Goal: Task Accomplishment & Management: Manage account settings

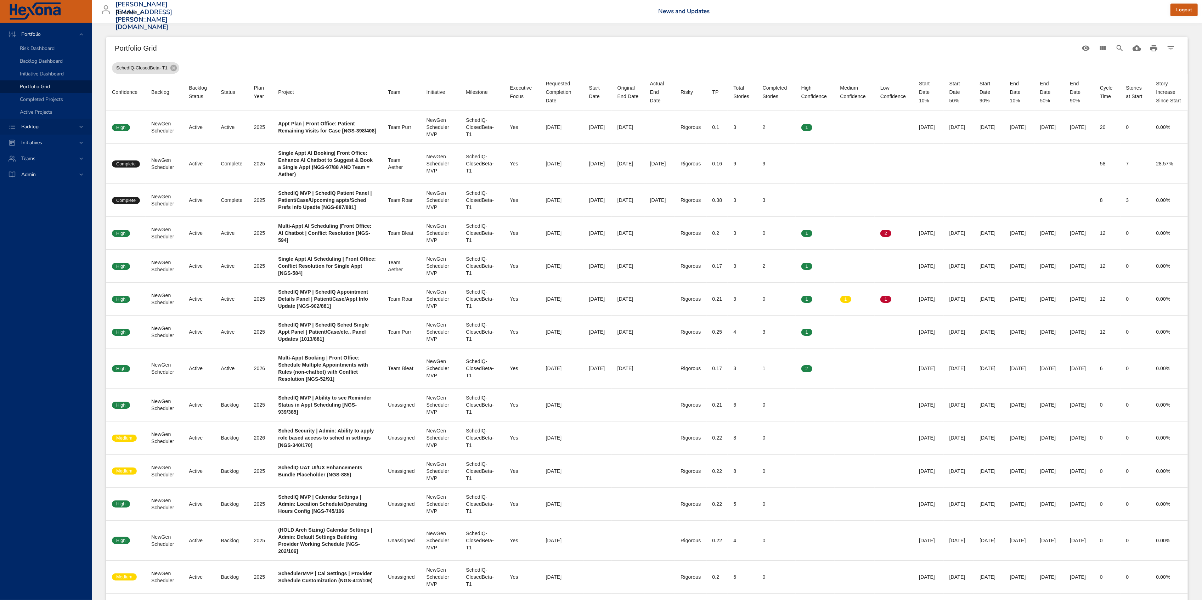
click at [47, 124] on div "Backlog" at bounding box center [47, 126] width 62 height 7
click at [37, 63] on span "Backlog Details" at bounding box center [37, 64] width 34 height 7
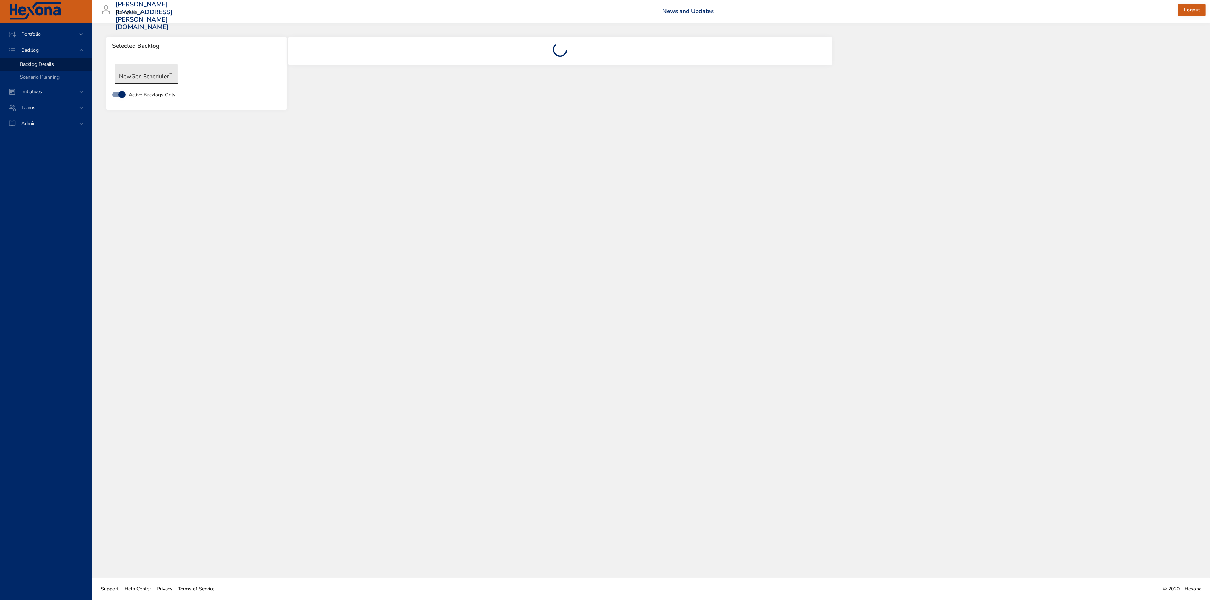
click at [146, 78] on body "Portfolio Backlog Backlog Details Scenario Planning Initiatives Teams Admin [PE…" at bounding box center [605, 300] width 1210 height 600
click at [152, 178] on li "Touchpoints" at bounding box center [151, 178] width 73 height 12
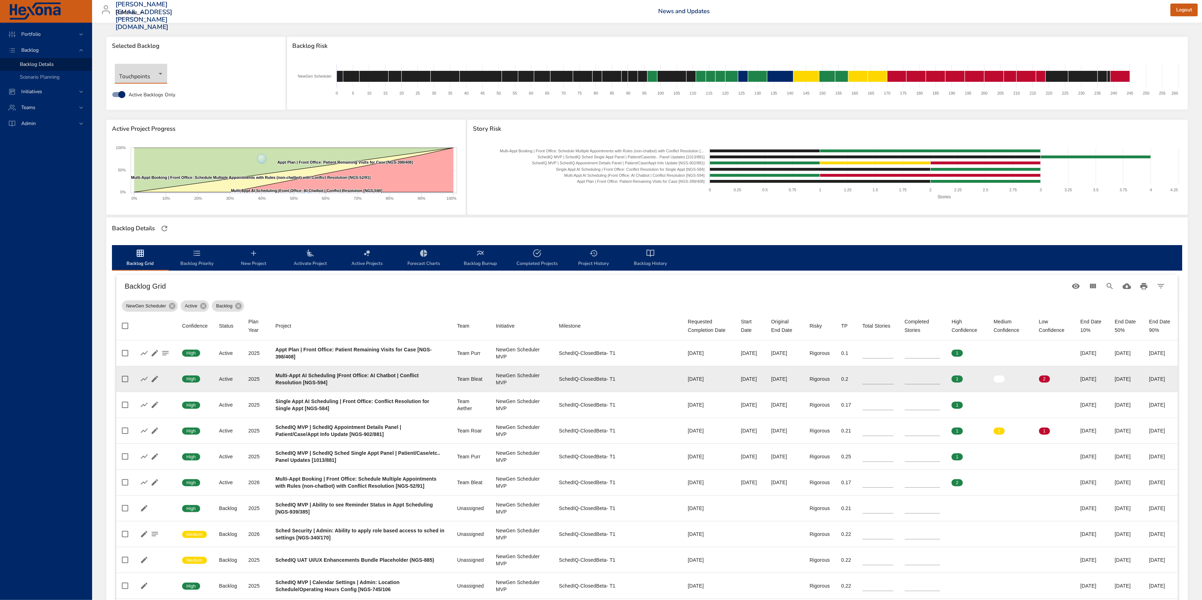
type input "*"
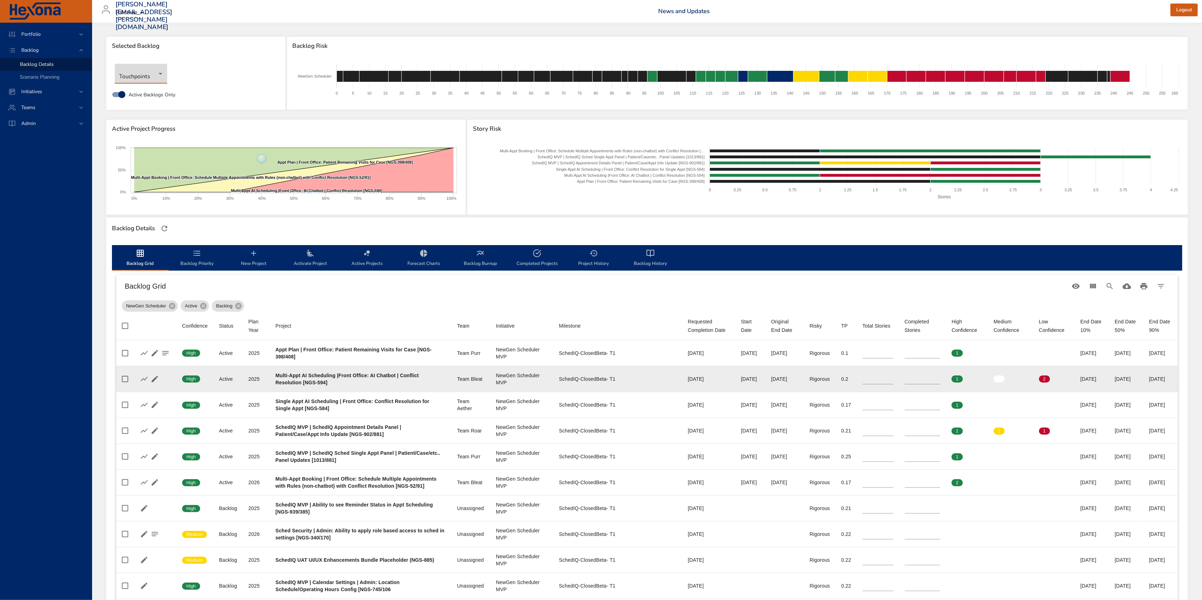
type input "*"
type input "**"
type input "*"
type input "**"
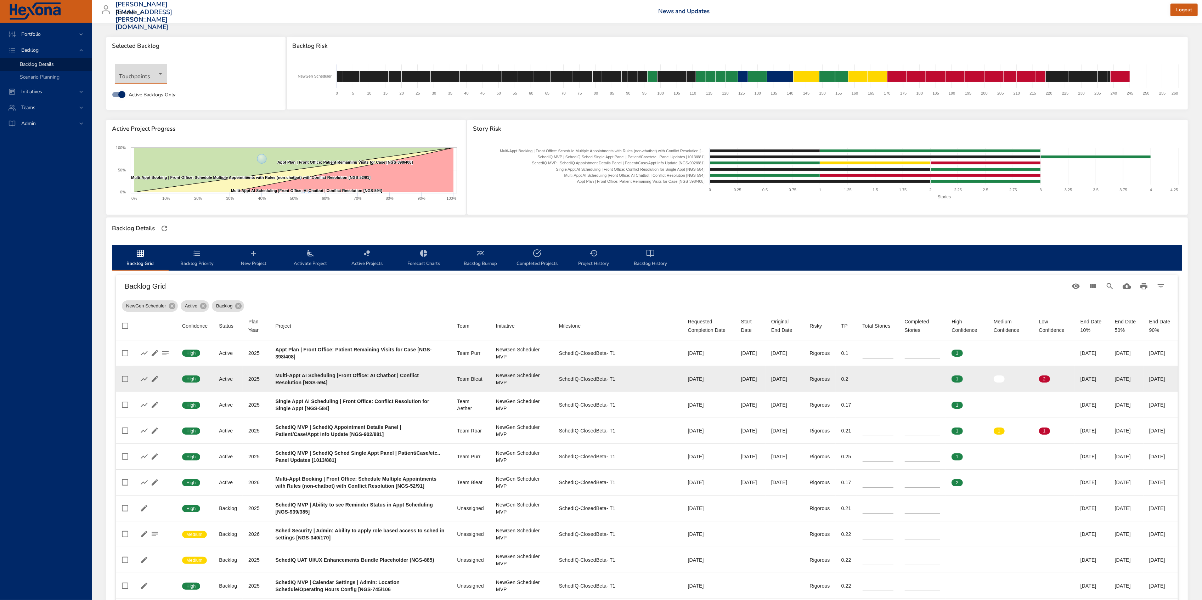
type input "*"
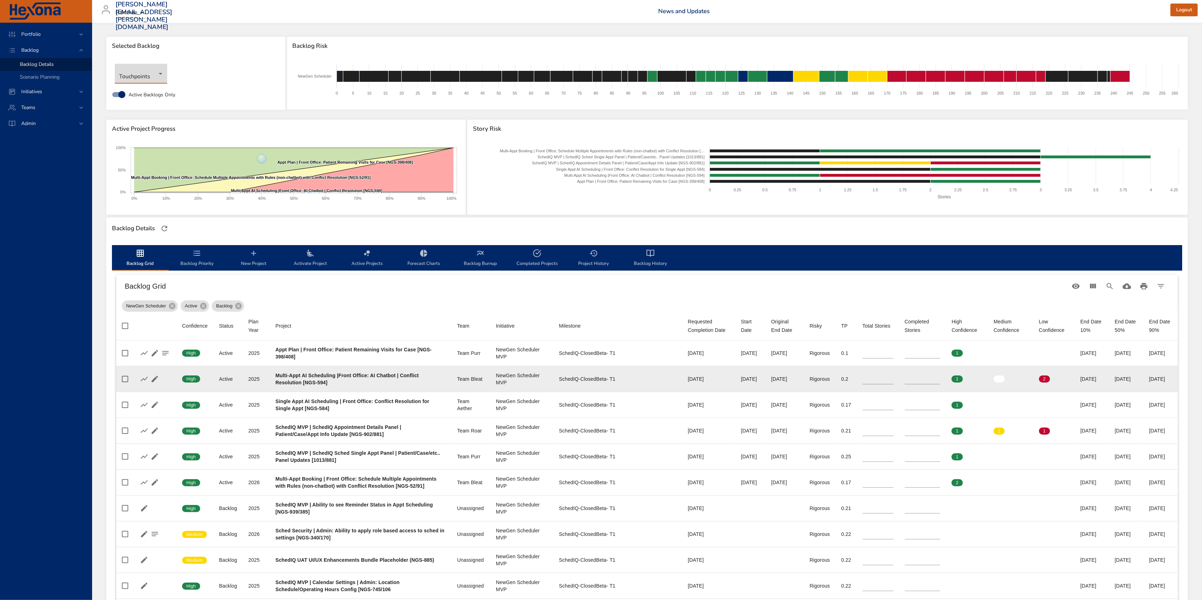
type input "*"
type input "**"
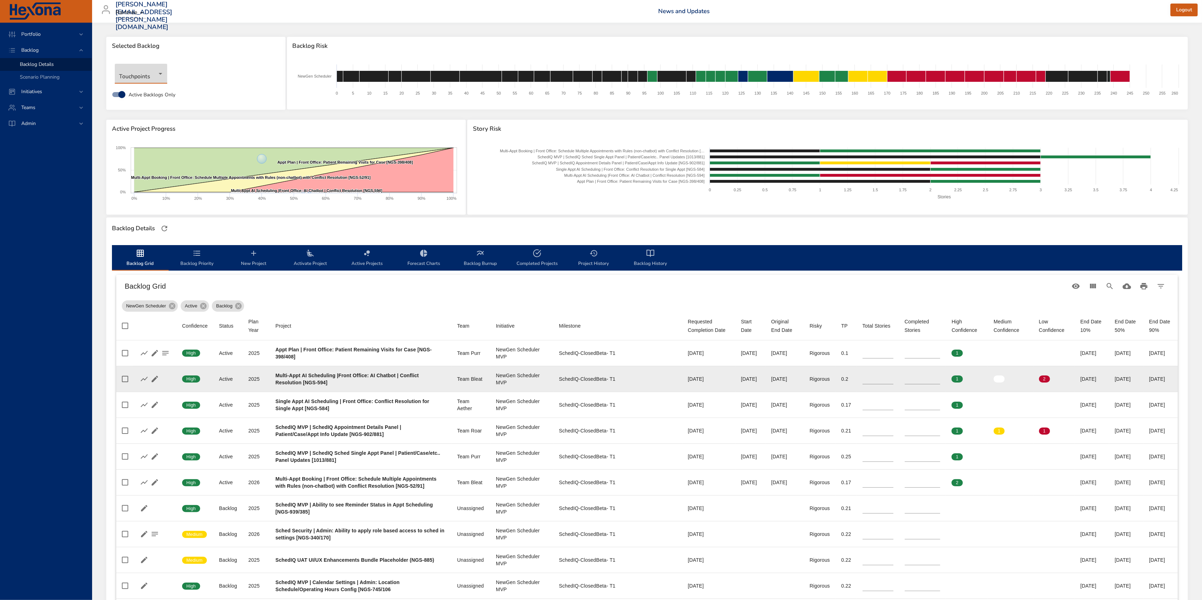
type input "**"
type input "*"
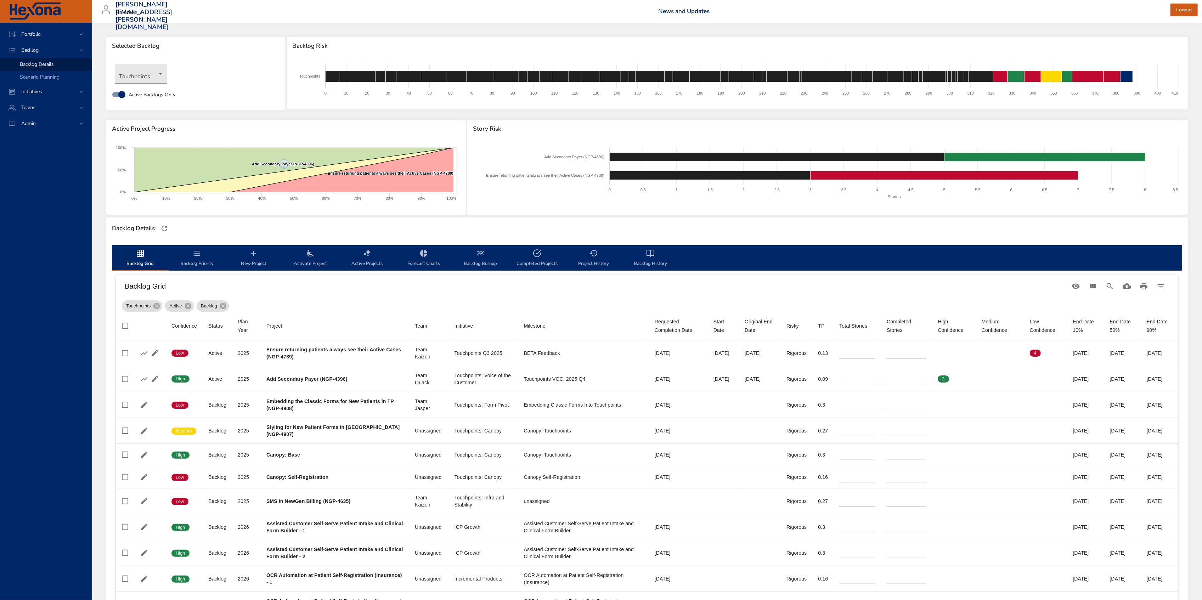
click at [644, 255] on span "Backlog History" at bounding box center [651, 258] width 48 height 19
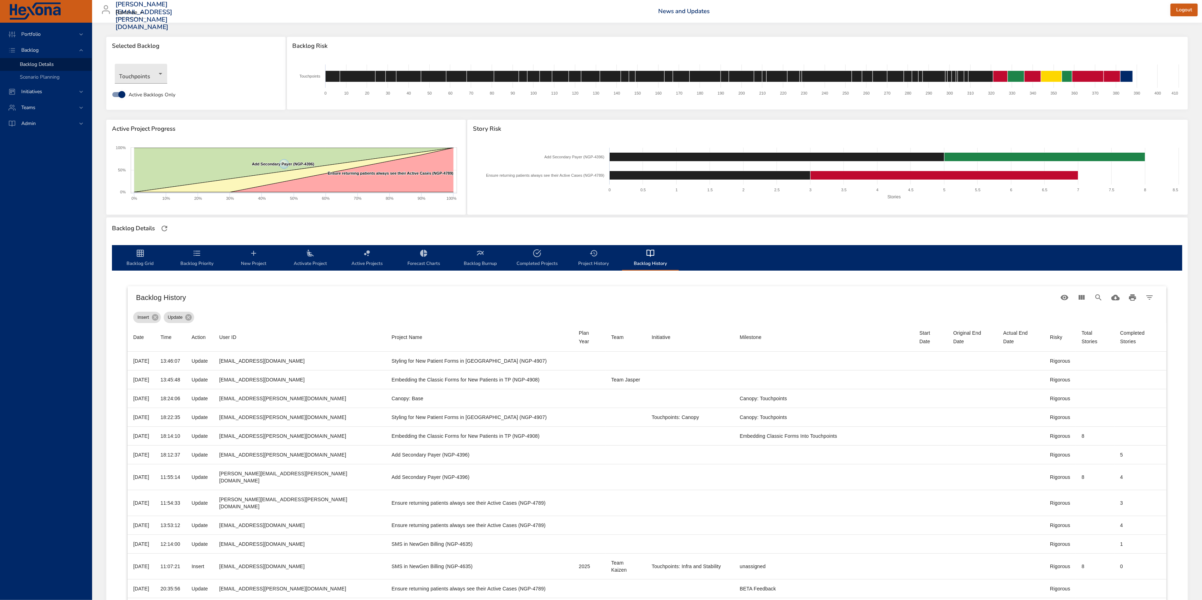
click at [142, 256] on icon "backlog-tab" at bounding box center [140, 253] width 9 height 9
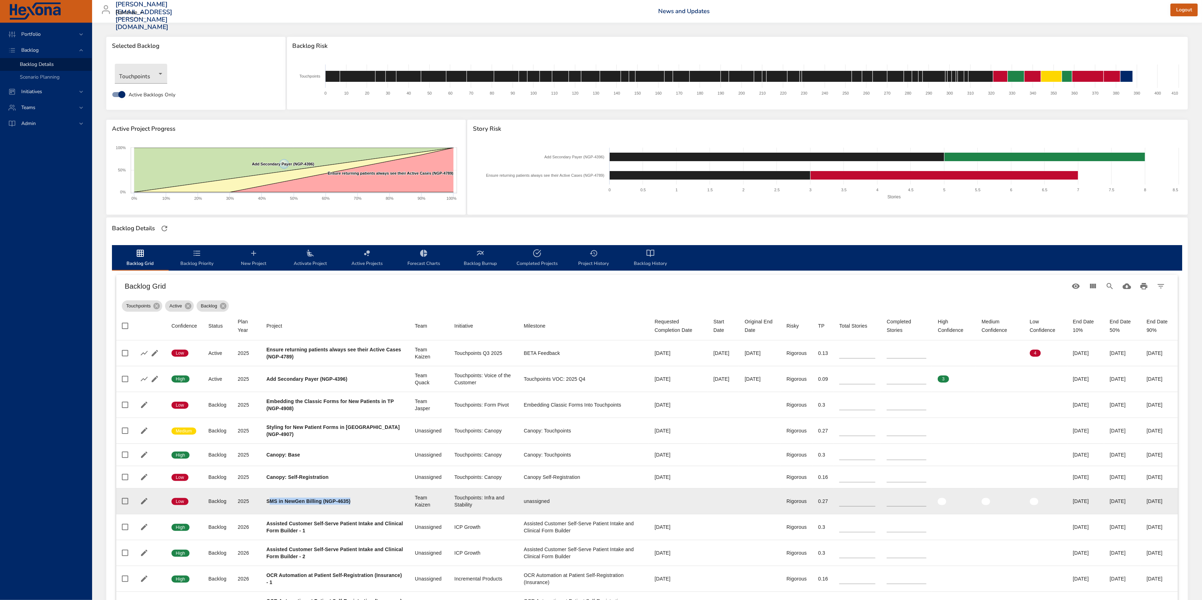
drag, startPoint x: 269, startPoint y: 497, endPoint x: 362, endPoint y: 495, distance: 92.9
click at [362, 498] on div "SMS in NewGen Billing (NGP-4635)" at bounding box center [335, 501] width 137 height 7
drag, startPoint x: 439, startPoint y: 497, endPoint x: 464, endPoint y: 507, distance: 27.2
click at [464, 507] on td "Initiative Touchpoints: Infra and Stability" at bounding box center [483, 502] width 69 height 26
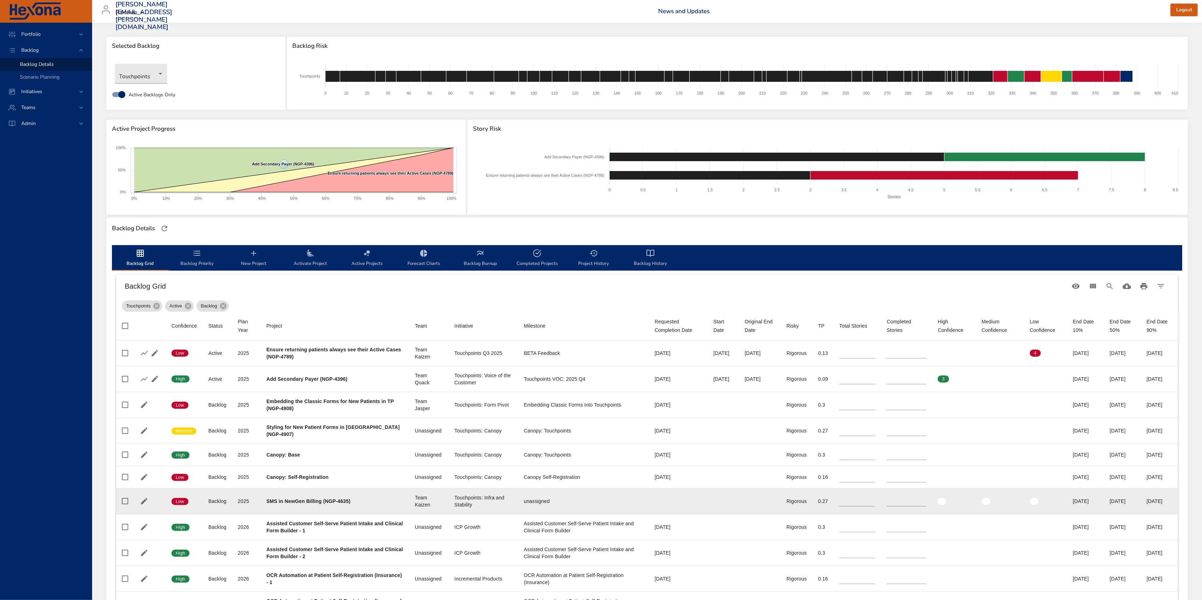
click at [551, 498] on div "unassigned" at bounding box center [583, 501] width 119 height 7
click at [656, 493] on td "Requested Completion Date" at bounding box center [678, 502] width 59 height 26
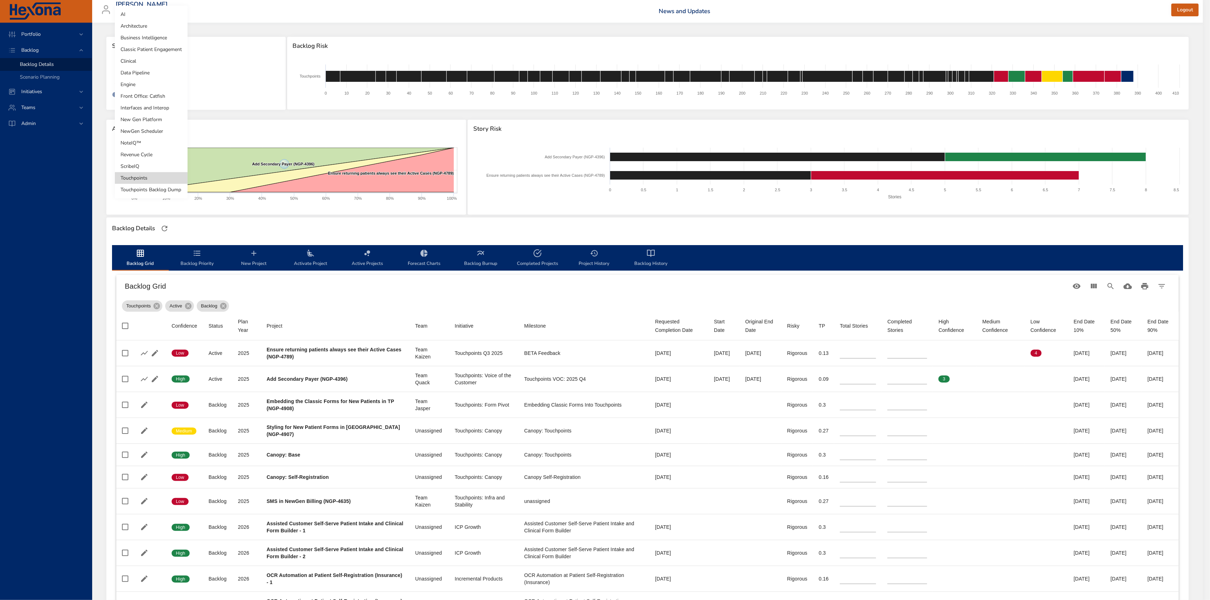
click at [133, 71] on body "Portfolio Backlog Backlog Details Scenario Planning Initiatives Teams Admin [PE…" at bounding box center [605, 300] width 1210 height 600
click at [138, 158] on li "Revenue Cycle" at bounding box center [151, 155] width 73 height 12
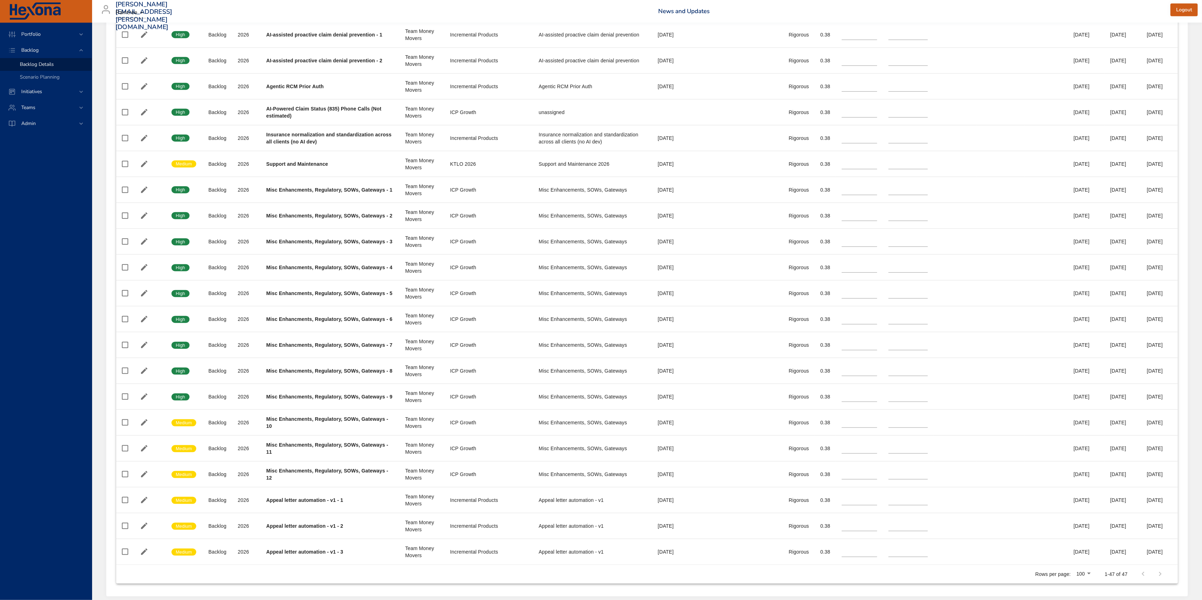
scroll to position [1030, 0]
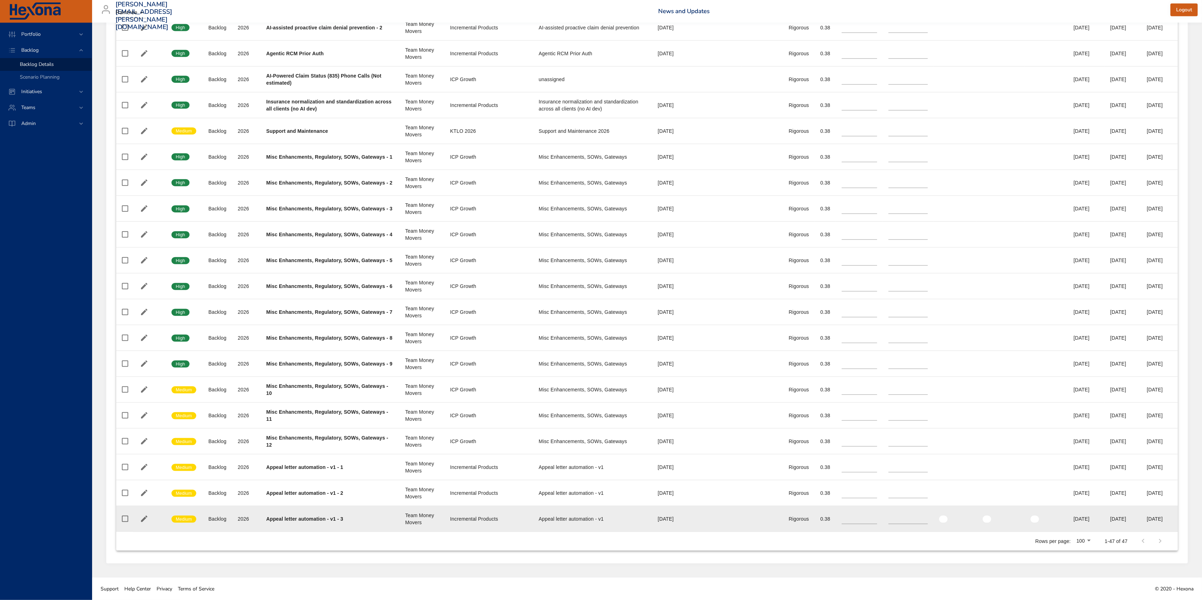
drag, startPoint x: 1123, startPoint y: 525, endPoint x: 1136, endPoint y: 525, distance: 12.4
click at [1132, 525] on td "End Date 50% [DATE]" at bounding box center [1123, 519] width 37 height 26
click at [1150, 524] on td "End Date 90% [DATE]" at bounding box center [1159, 519] width 37 height 26
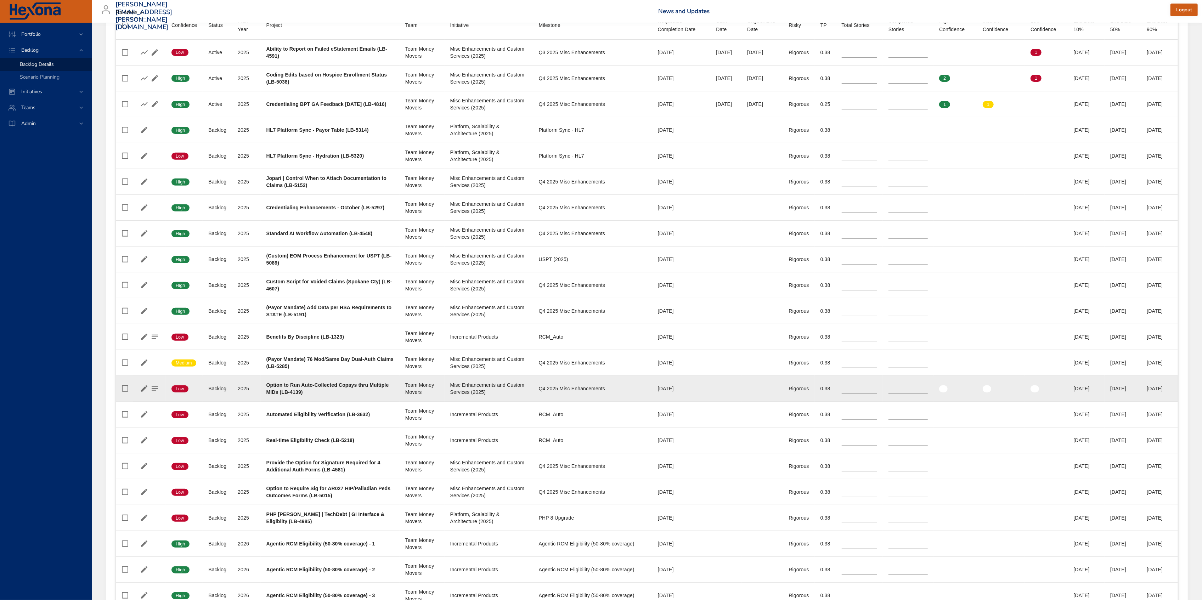
scroll to position [321, 0]
